Goal: Information Seeking & Learning: Check status

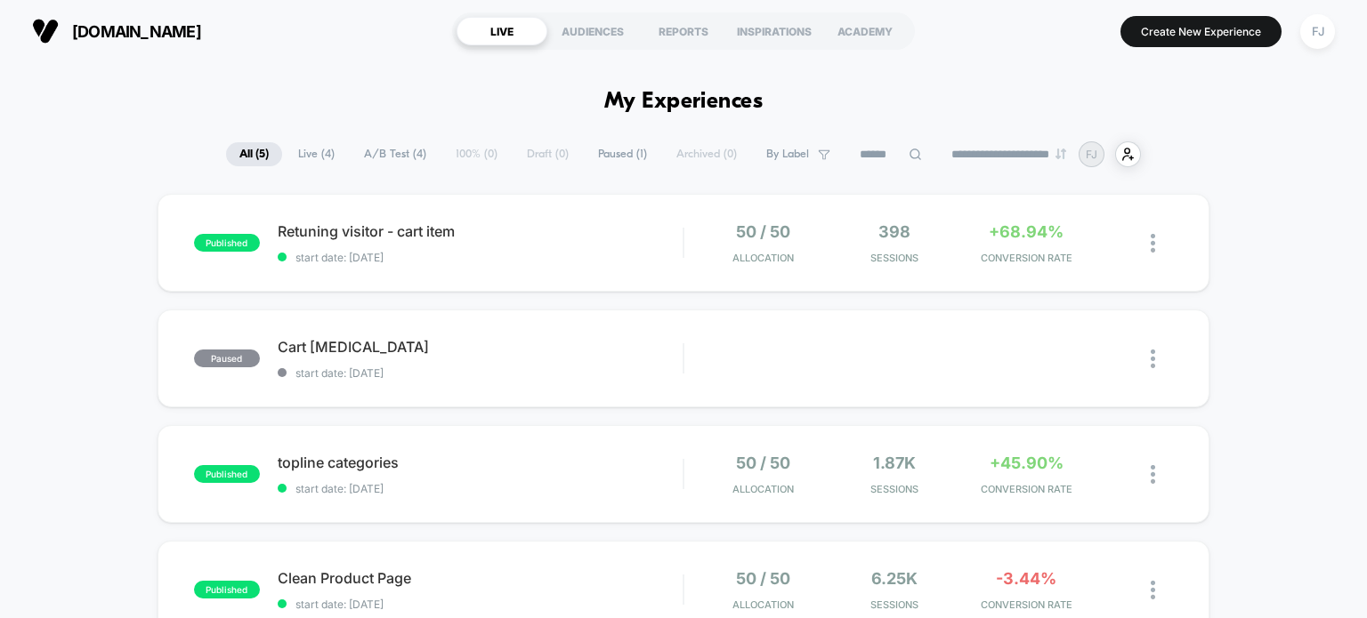
click at [320, 156] on span "Live ( 4 )" at bounding box center [316, 154] width 63 height 24
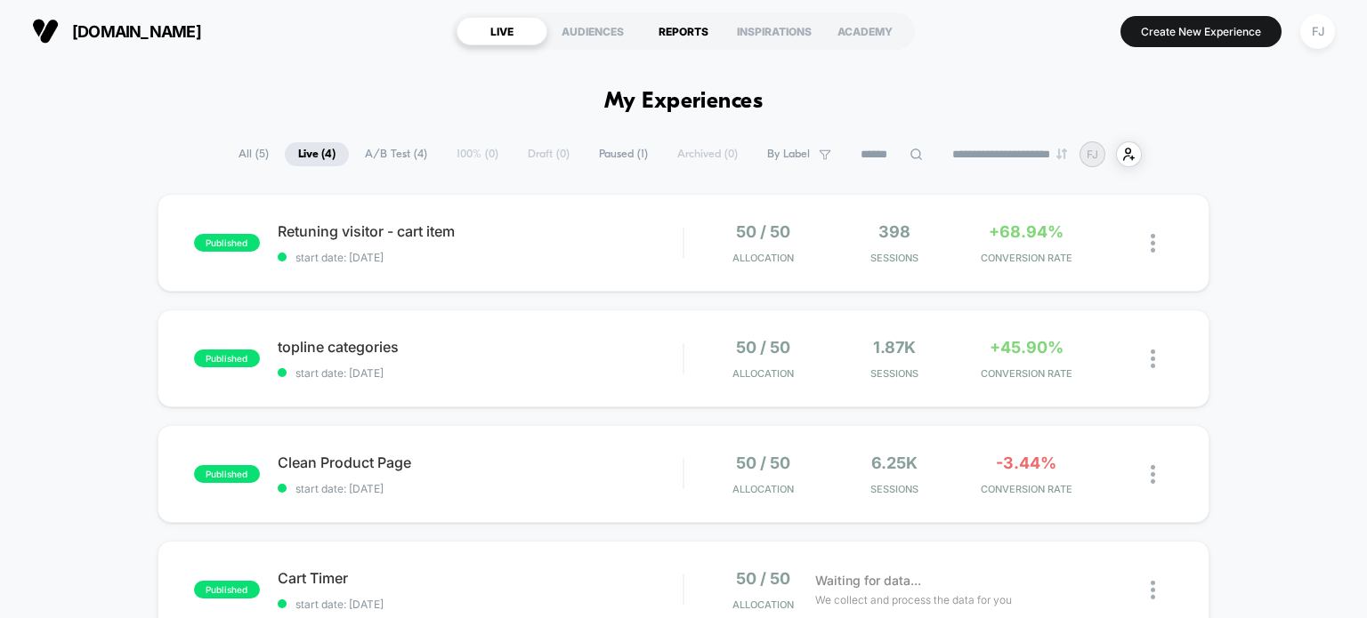
click at [685, 31] on div "REPORTS" at bounding box center [683, 31] width 91 height 28
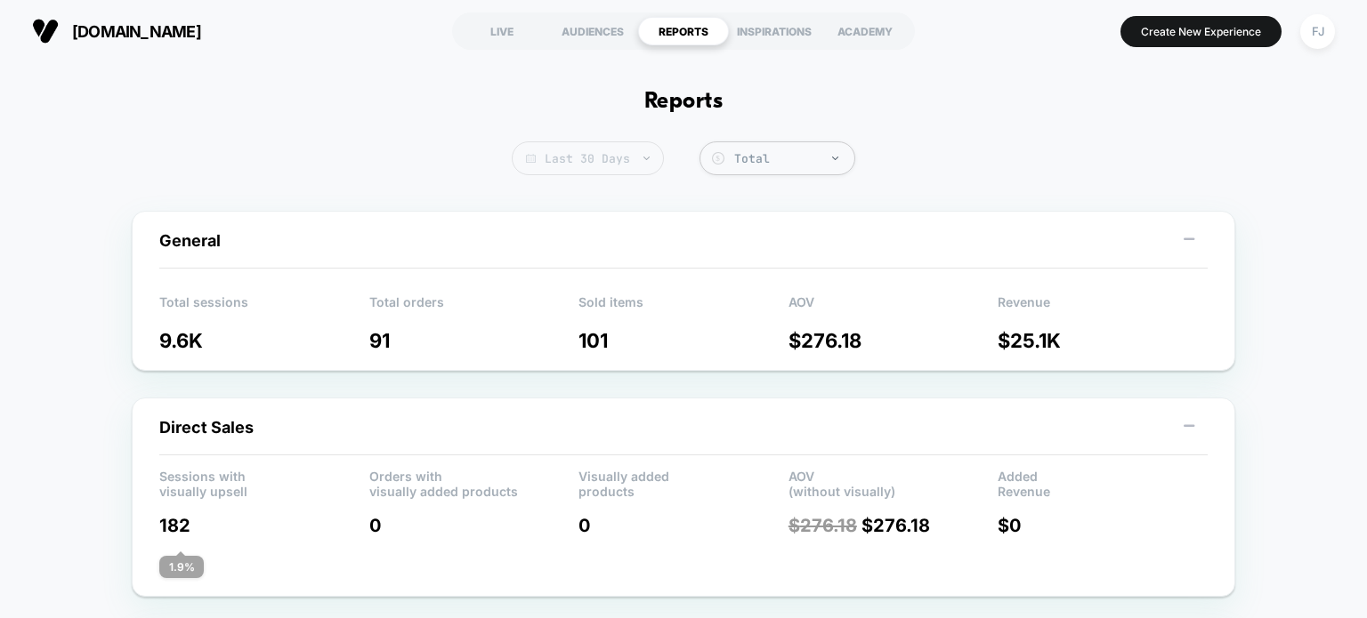
click at [622, 150] on span "Last 30 Days" at bounding box center [588, 158] width 152 height 34
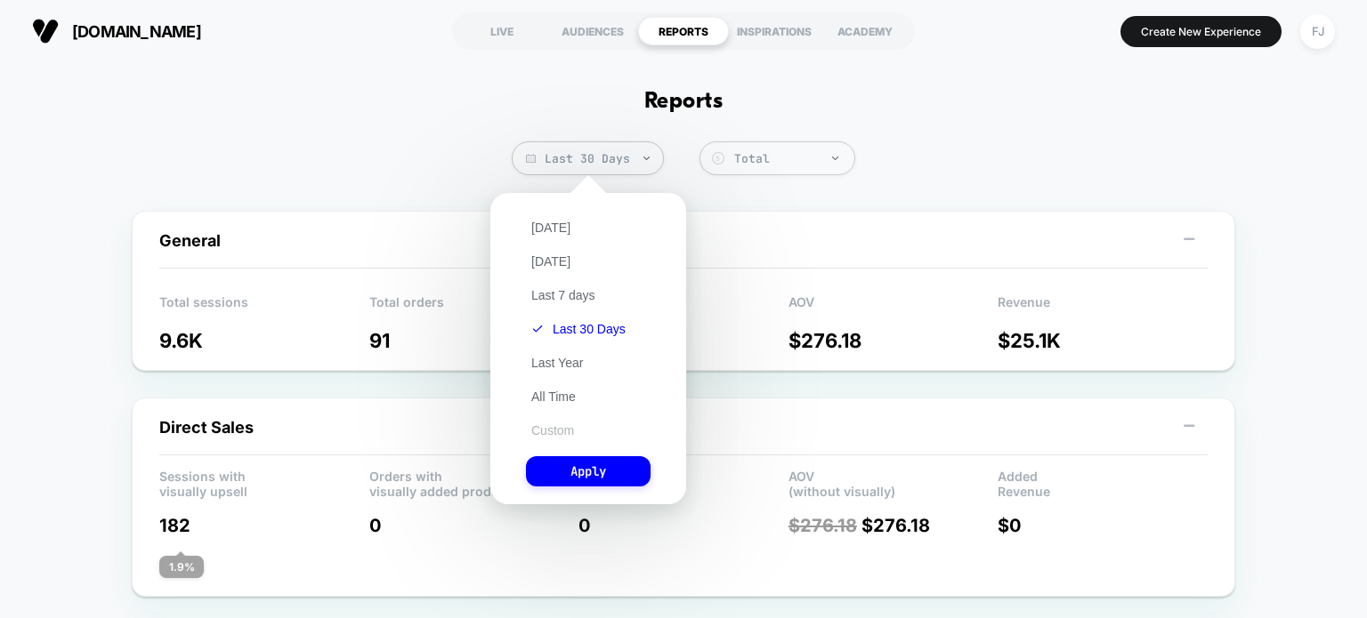
click at [554, 428] on button "Custom" at bounding box center [552, 431] width 53 height 16
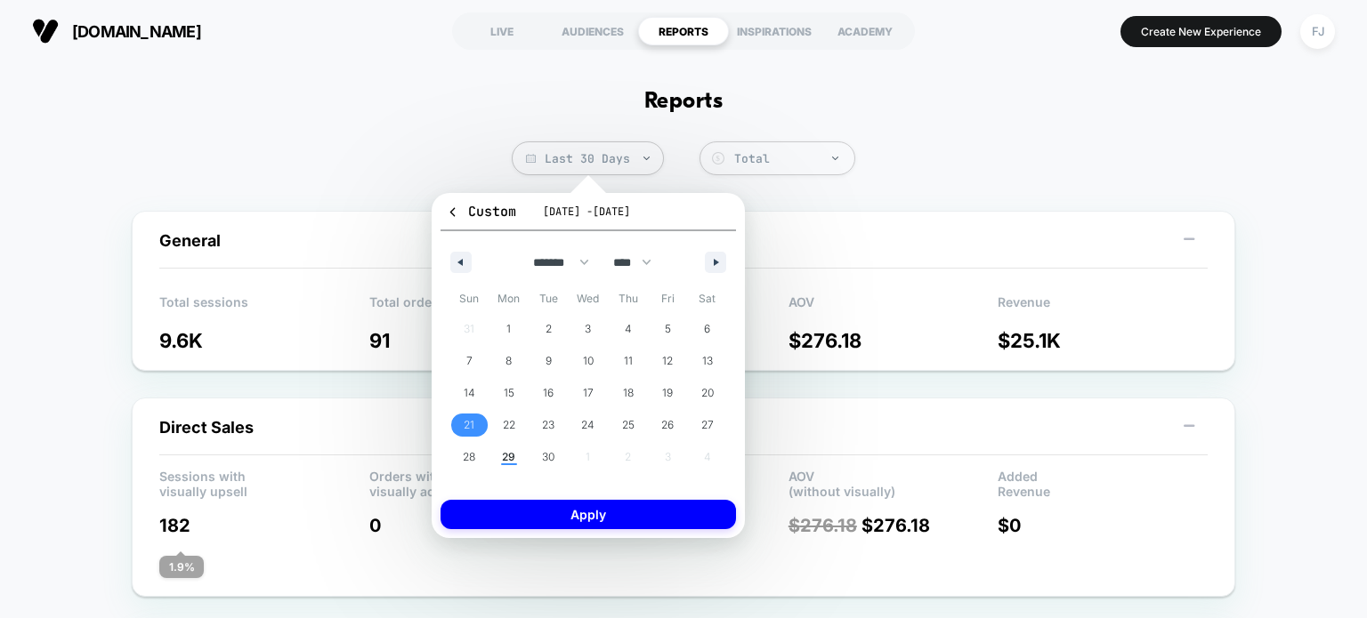
click at [474, 422] on span "21" at bounding box center [469, 425] width 40 height 23
click at [720, 430] on span "27" at bounding box center [707, 425] width 40 height 23
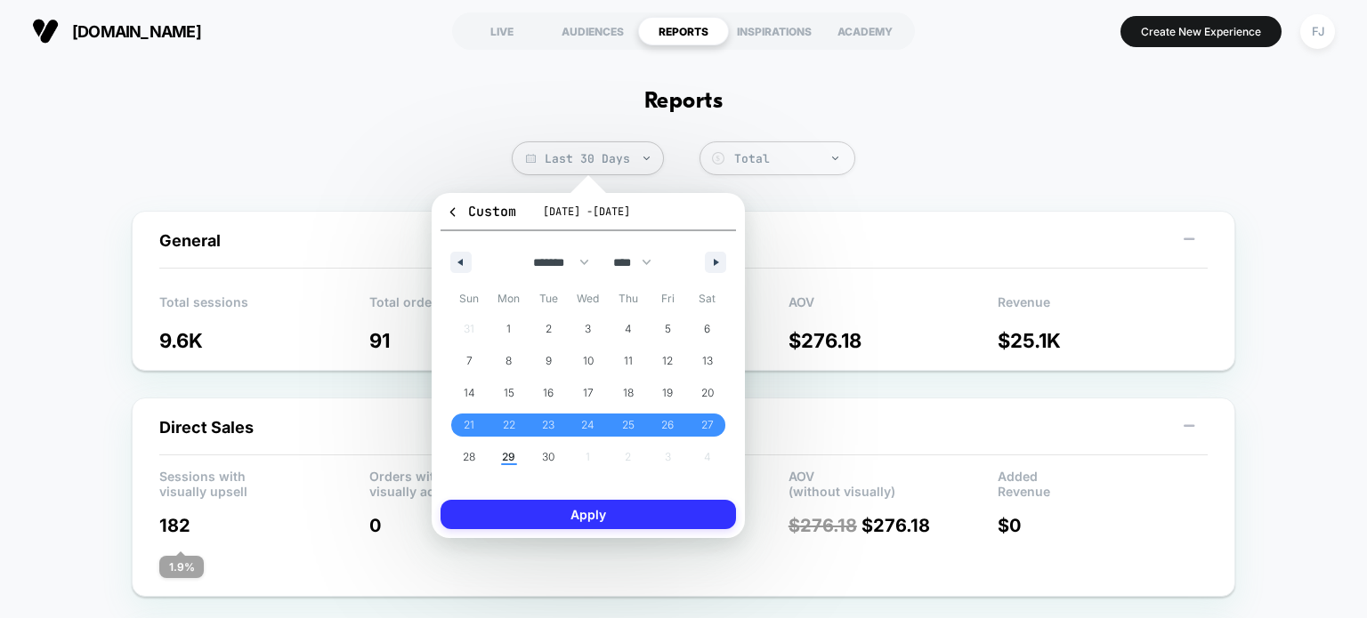
click at [619, 517] on button "Apply" at bounding box center [587, 514] width 295 height 29
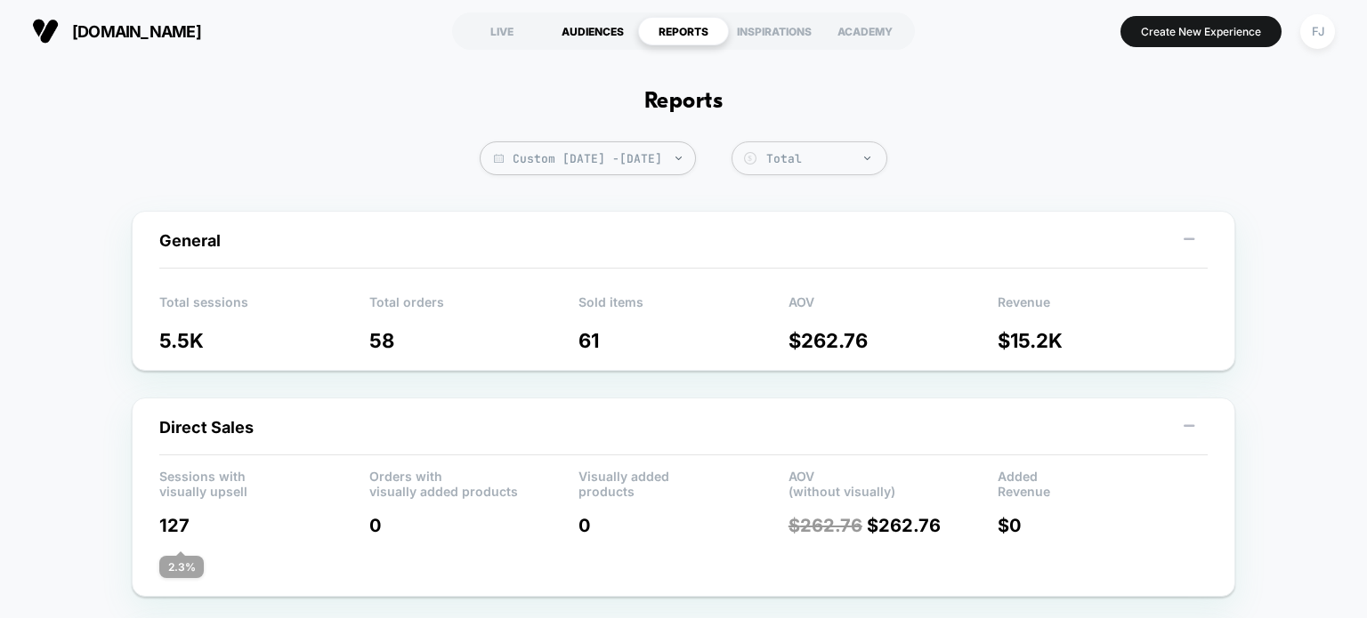
click at [600, 44] on div "AUDIENCES" at bounding box center [592, 31] width 91 height 28
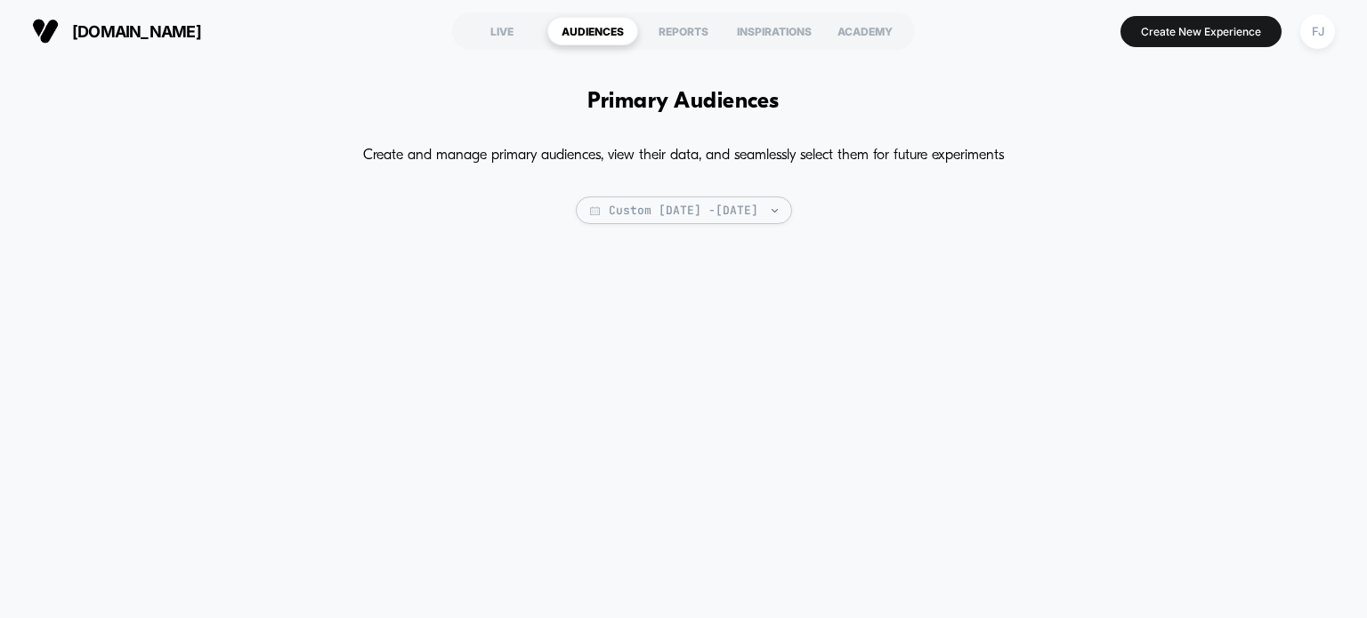
click at [520, 45] on section "LIVE AUDIENCES REPORTS INSPIRATIONS ACADEMY" at bounding box center [683, 31] width 463 height 44
click at [505, 35] on div "LIVE" at bounding box center [501, 31] width 91 height 28
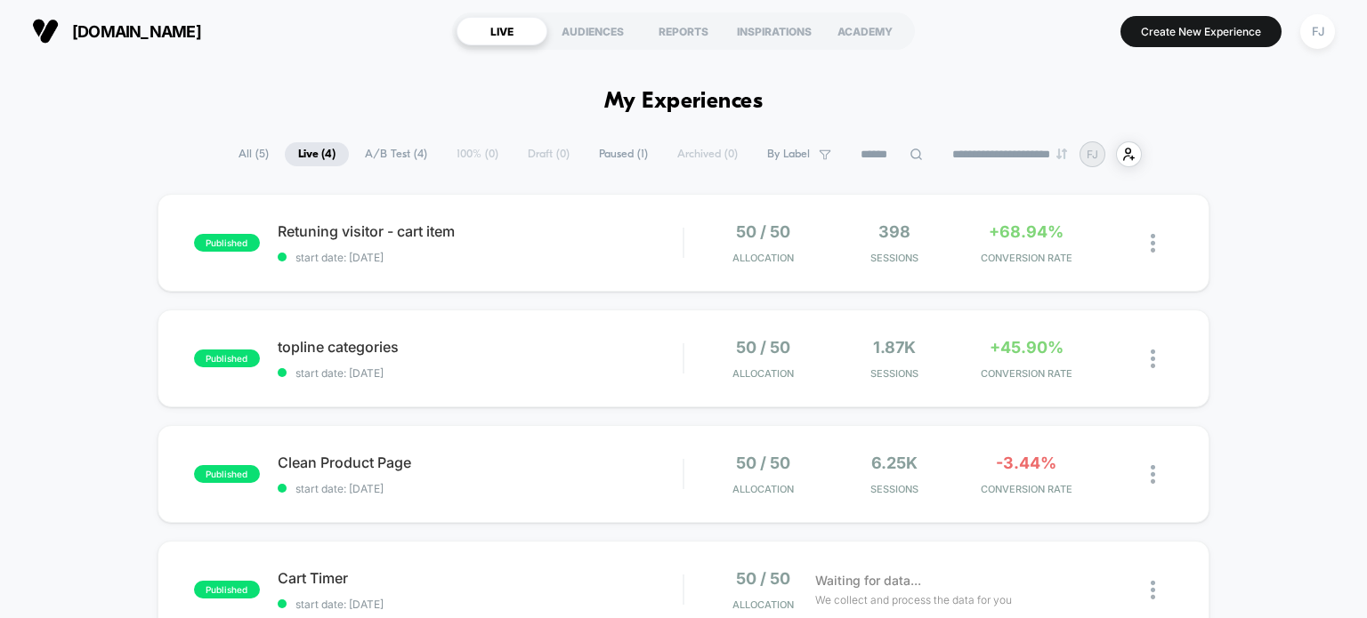
click at [1007, 157] on select "**********" at bounding box center [1011, 155] width 144 height 12
click at [819, 158] on icon at bounding box center [825, 155] width 12 height 12
click at [997, 227] on span "+68.94%" at bounding box center [1025, 231] width 75 height 19
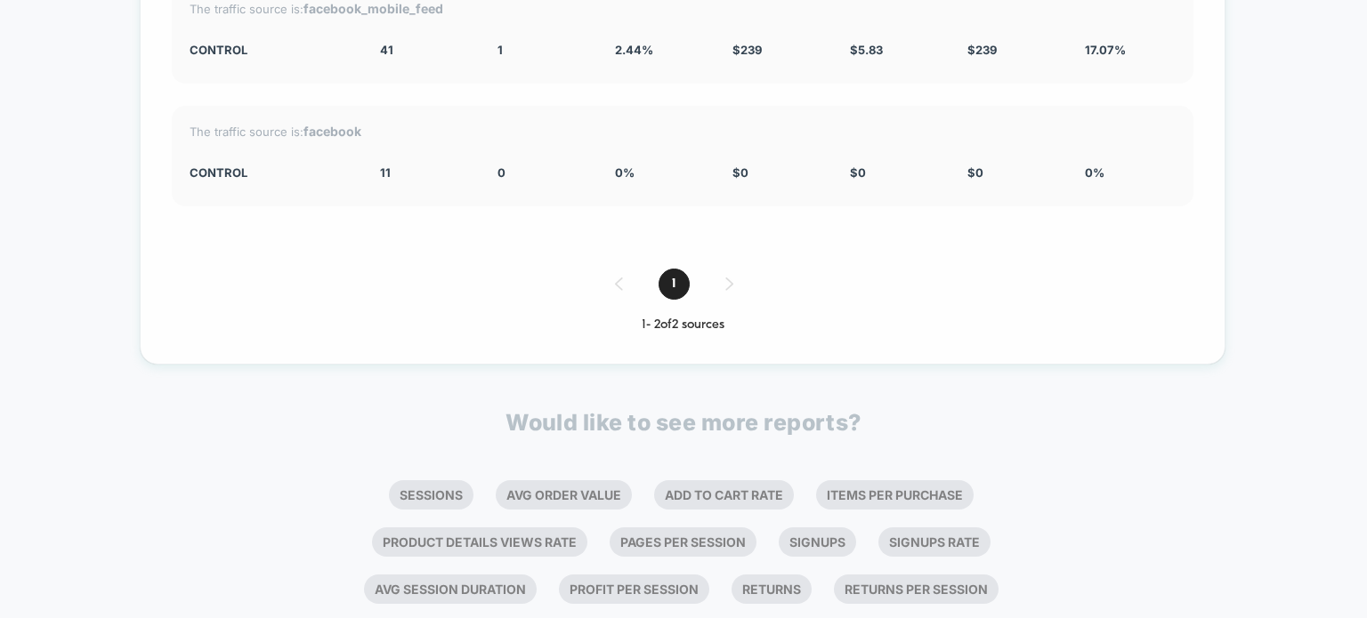
scroll to position [4634, 0]
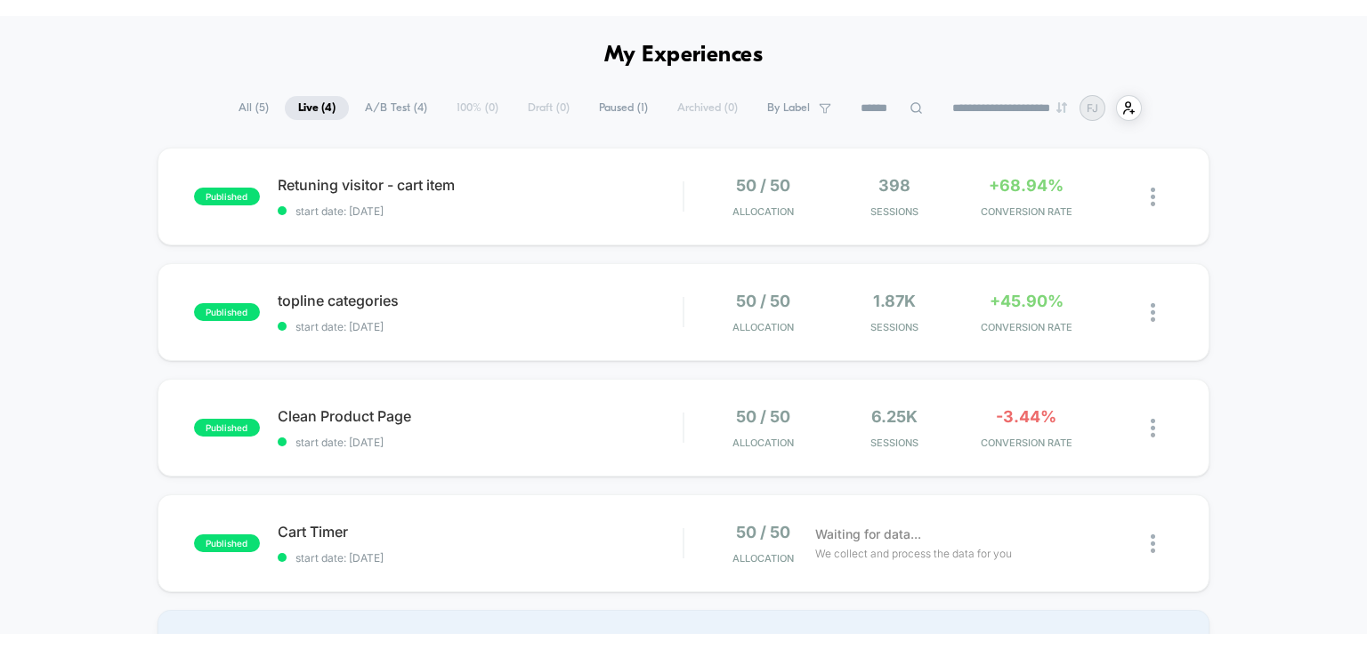
scroll to position [89, 0]
